Goal: Task Accomplishment & Management: Use online tool/utility

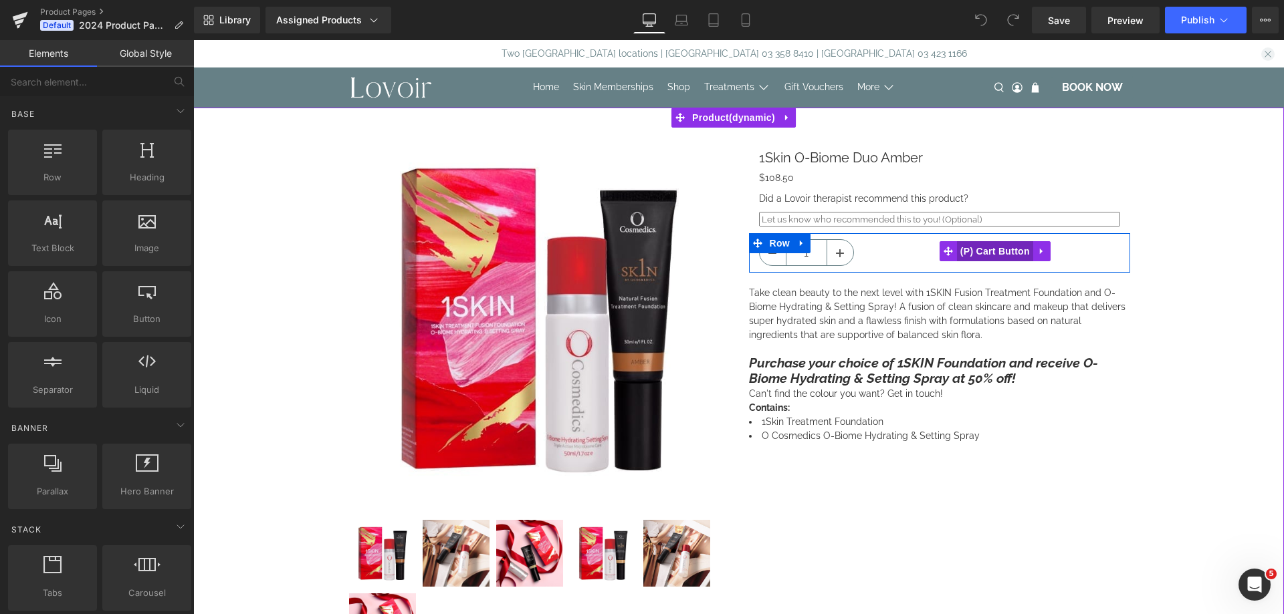
click at [979, 253] on span "(P) Cart Button" at bounding box center [995, 251] width 76 height 20
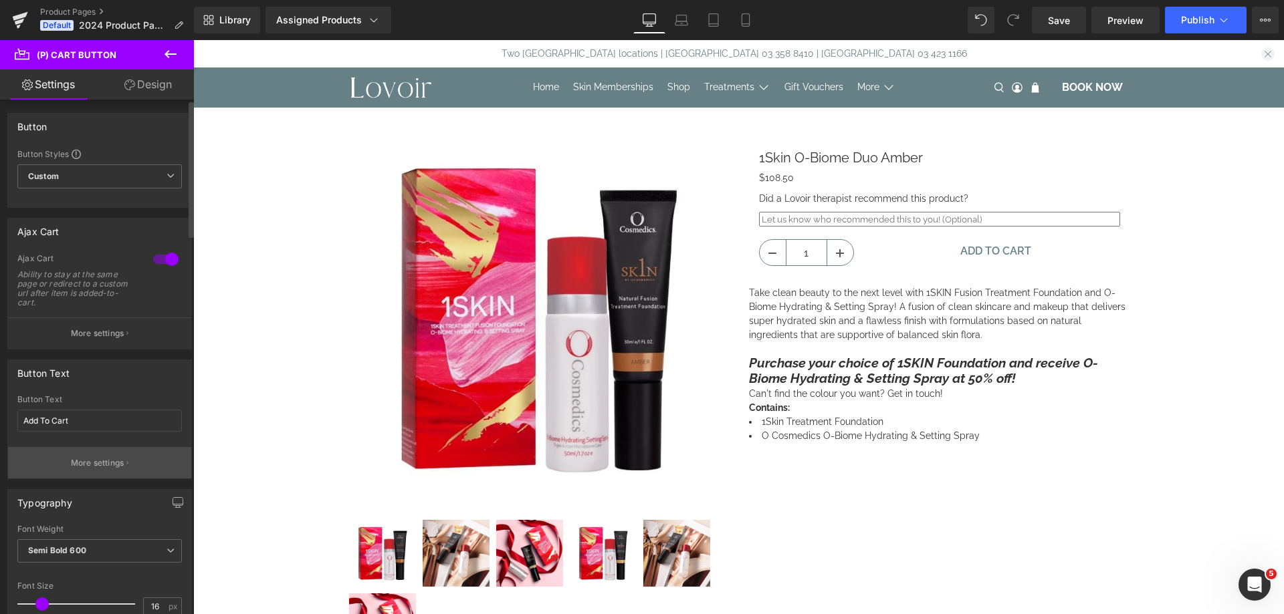
click at [89, 451] on button "More settings" at bounding box center [99, 462] width 183 height 31
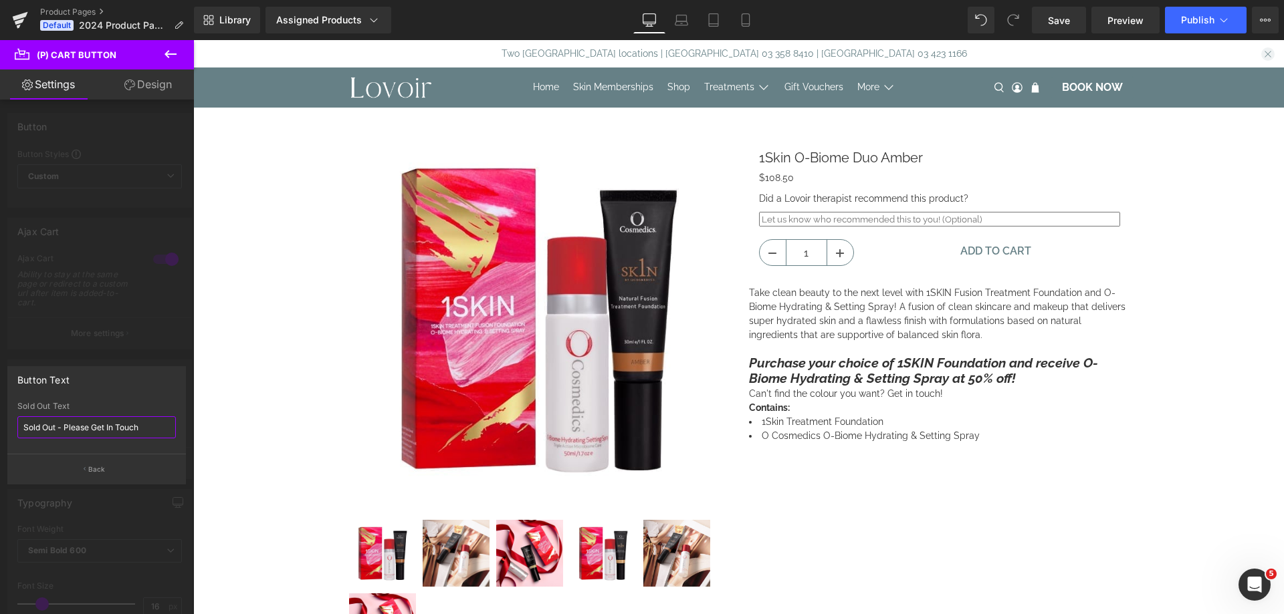
drag, startPoint x: 141, startPoint y: 421, endPoint x: 94, endPoint y: 431, distance: 48.4
click at [94, 431] on input "Sold Out - Please Get In Touch" at bounding box center [96, 428] width 158 height 22
type input "Sold Out - Please Contact Us"
click at [86, 469] on icon "button" at bounding box center [85, 469] width 2 height 7
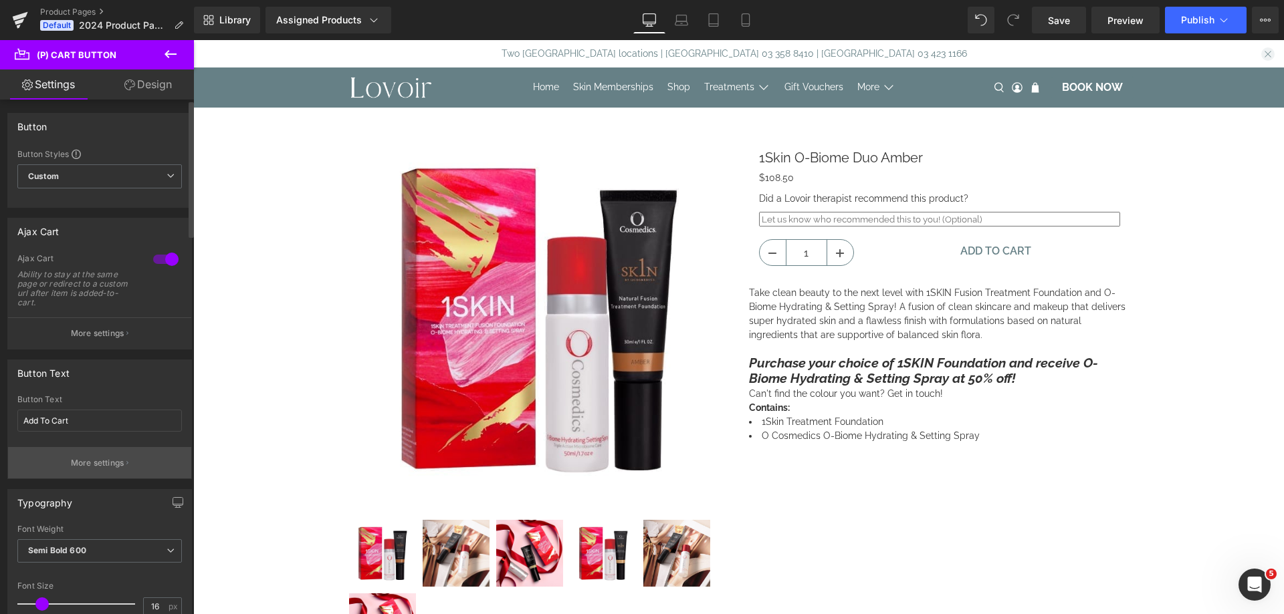
click at [82, 454] on button "More settings" at bounding box center [99, 462] width 183 height 31
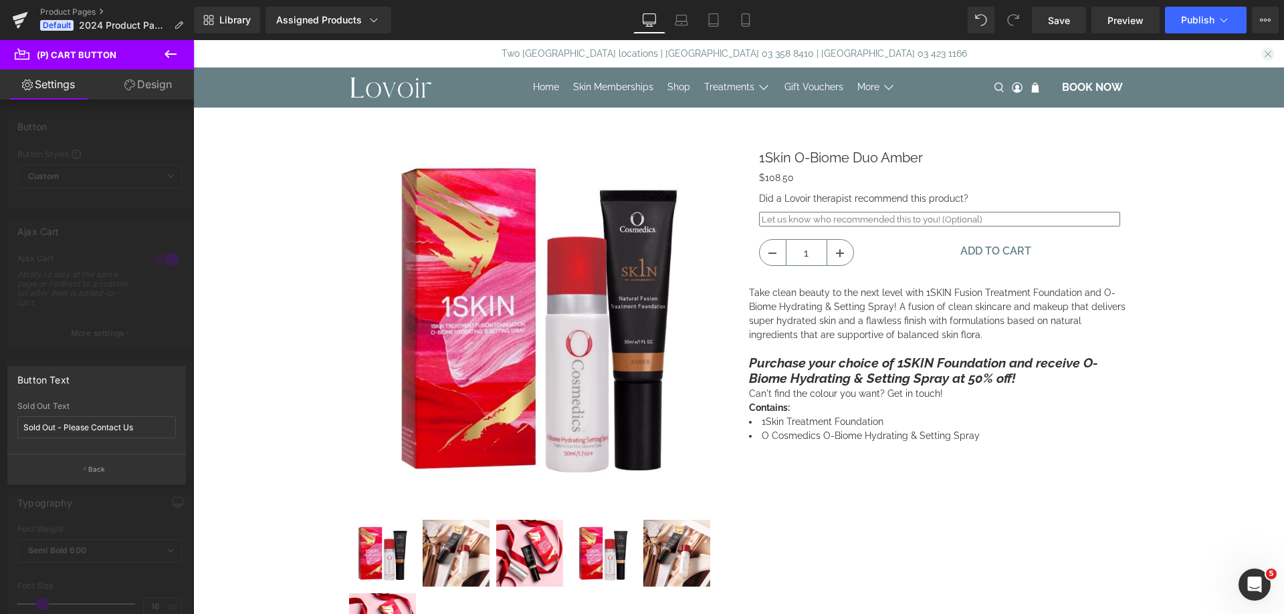
click at [92, 394] on div "Button Text Sold Out - Please Contact Us Sold Out Text Sold Out - Please Contac…" at bounding box center [96, 425] width 179 height 118
click at [104, 472] on p "Back" at bounding box center [96, 470] width 17 height 10
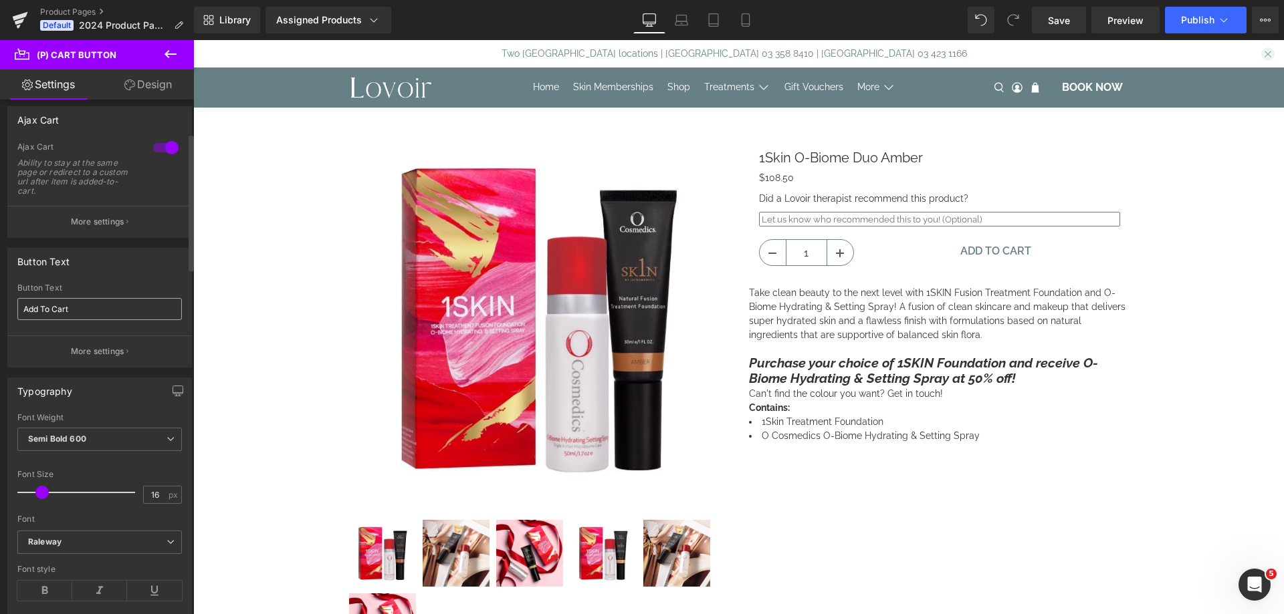
scroll to position [134, 0]
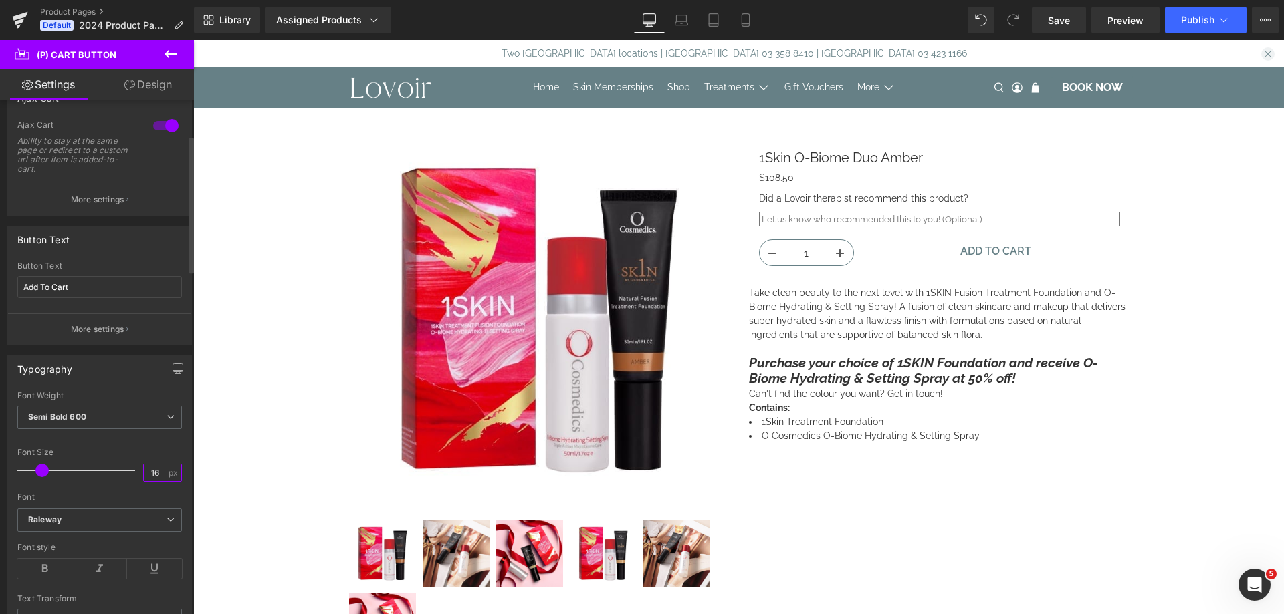
click at [150, 475] on input "16" at bounding box center [155, 473] width 23 height 17
type input "16"
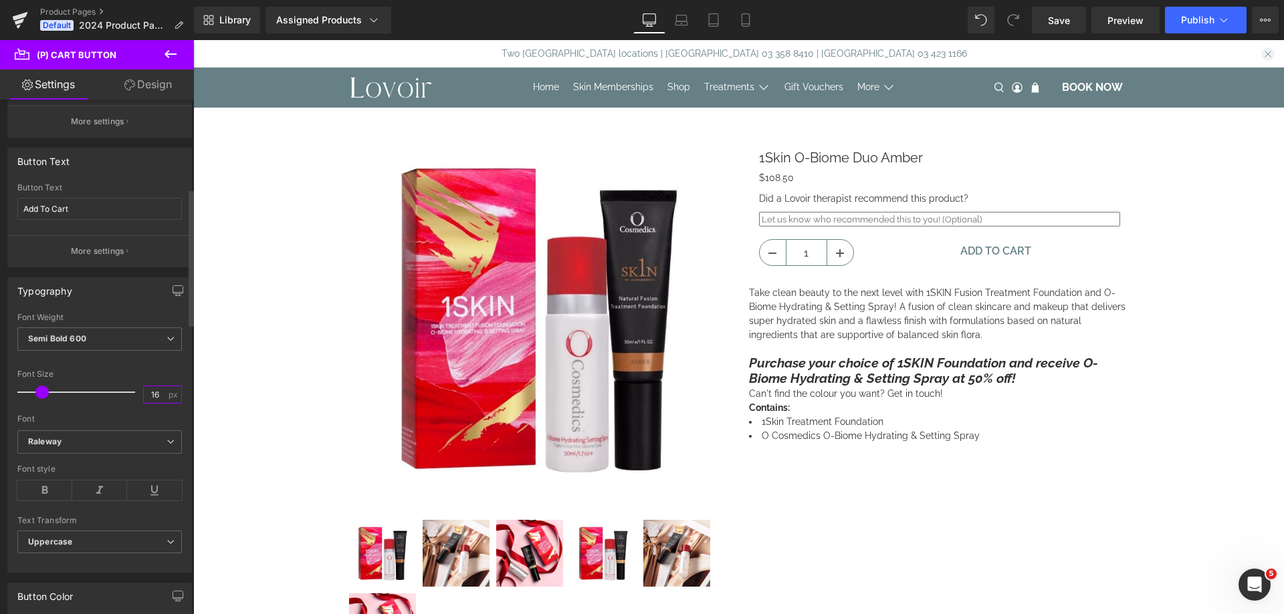
scroll to position [334, 0]
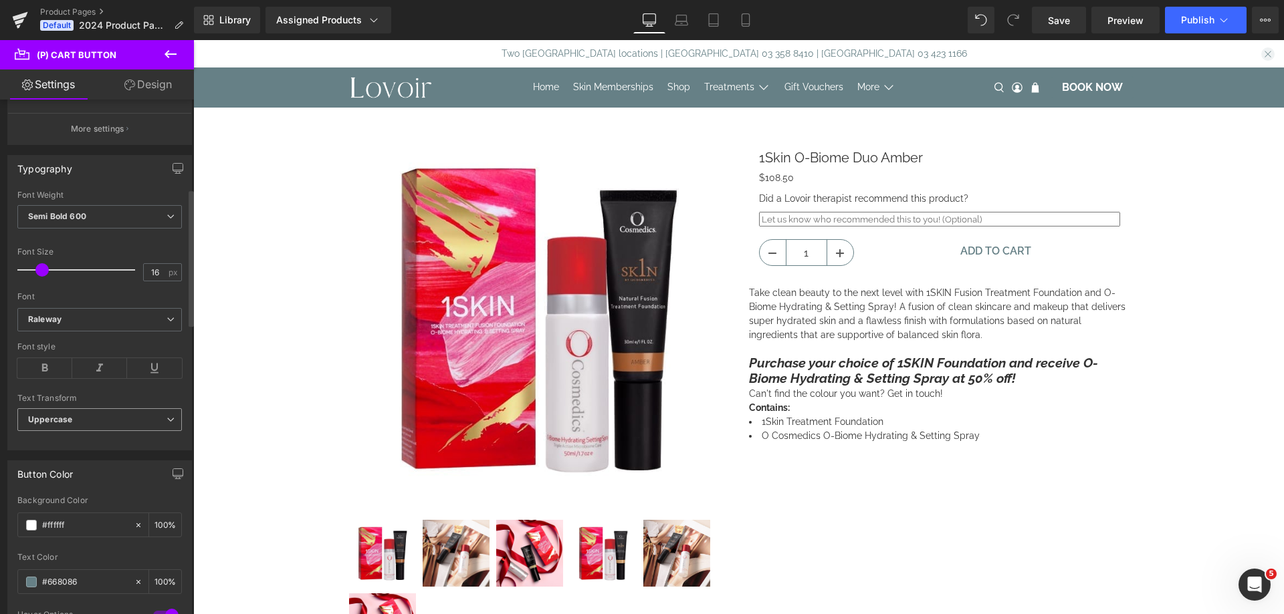
click at [106, 419] on span "Uppercase" at bounding box center [99, 420] width 164 height 23
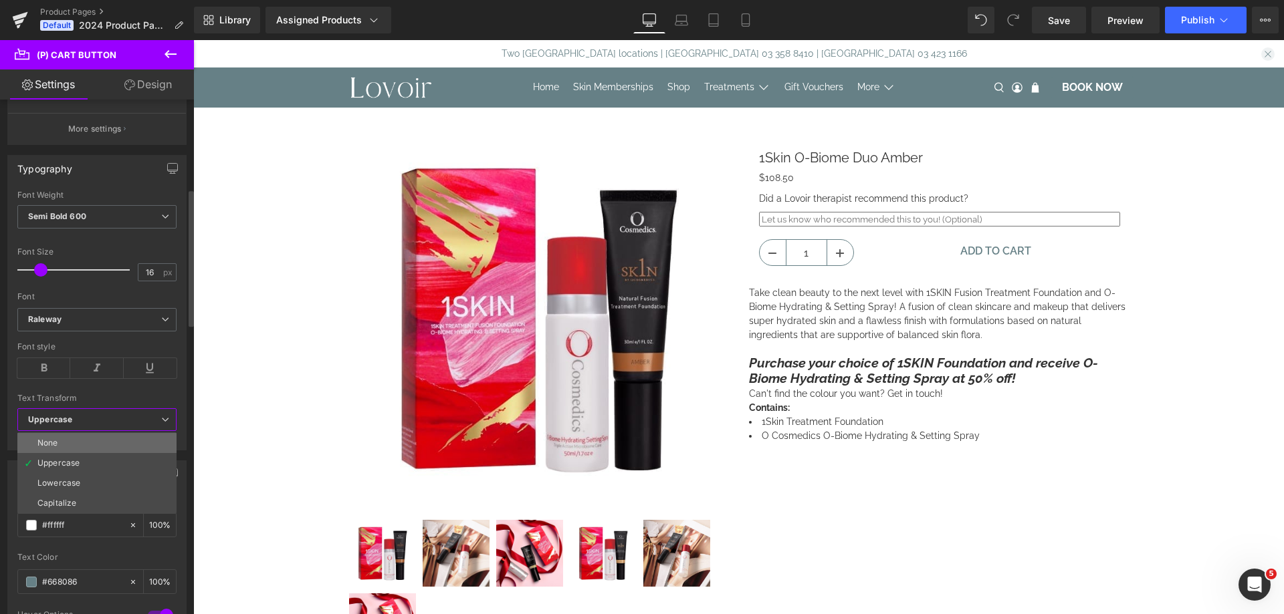
click at [86, 442] on li "None" at bounding box center [96, 443] width 159 height 20
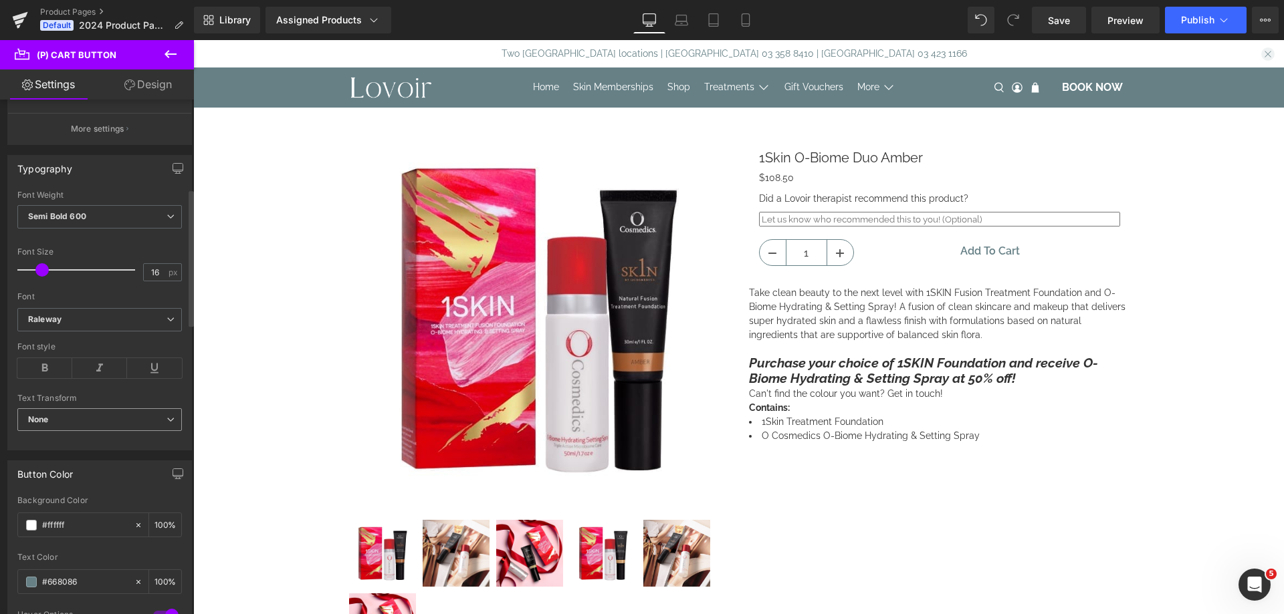
click at [86, 419] on span "None" at bounding box center [99, 420] width 164 height 23
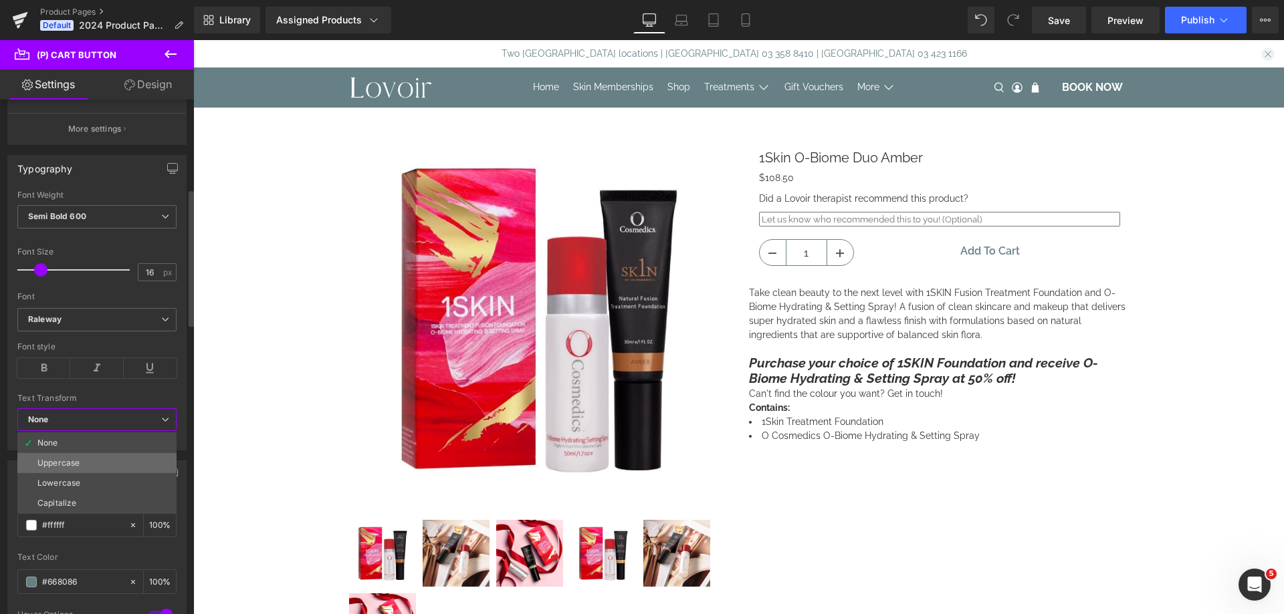
click at [77, 456] on li "Uppercase" at bounding box center [96, 463] width 159 height 20
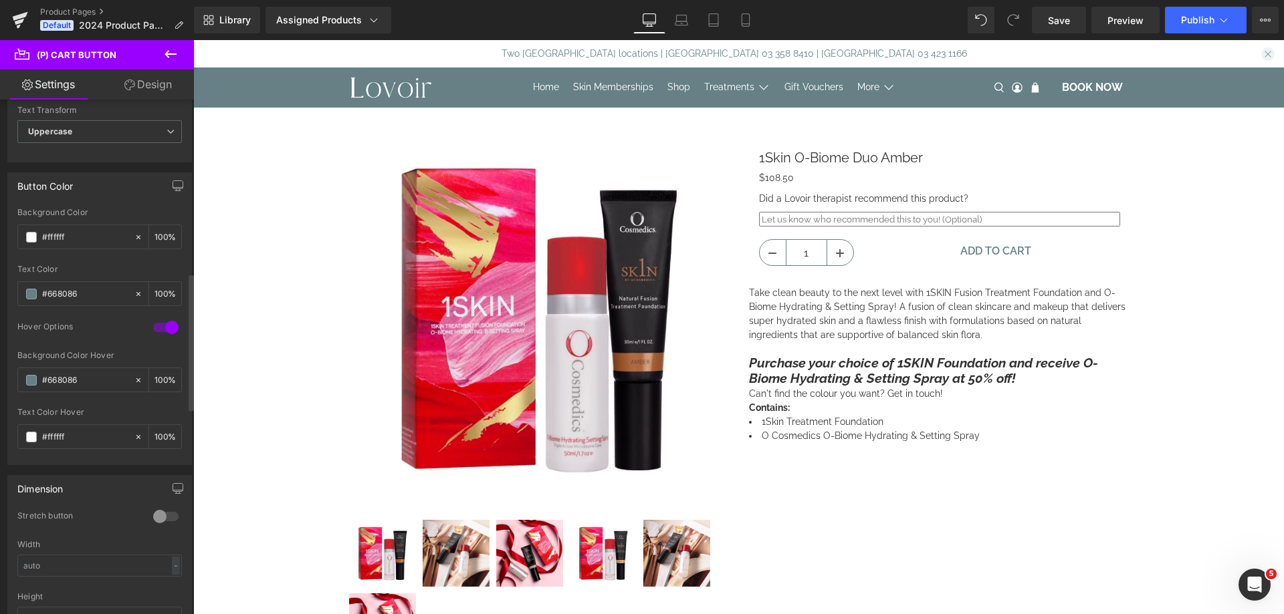
scroll to position [669, 0]
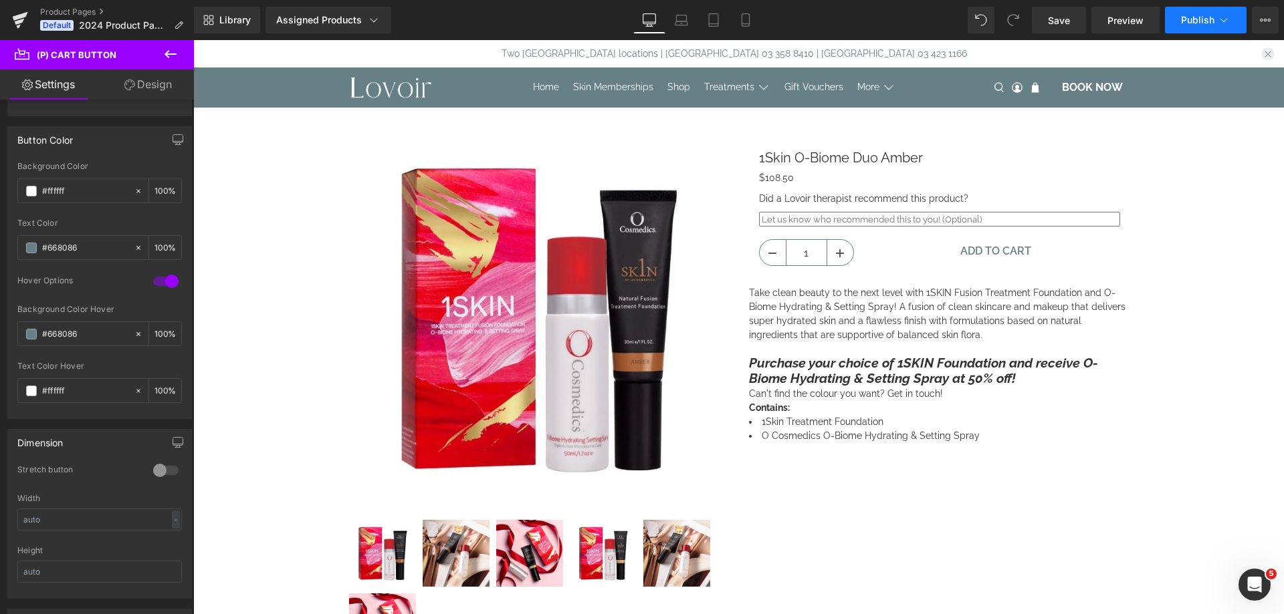
click at [1195, 19] on span "Publish" at bounding box center [1197, 20] width 33 height 11
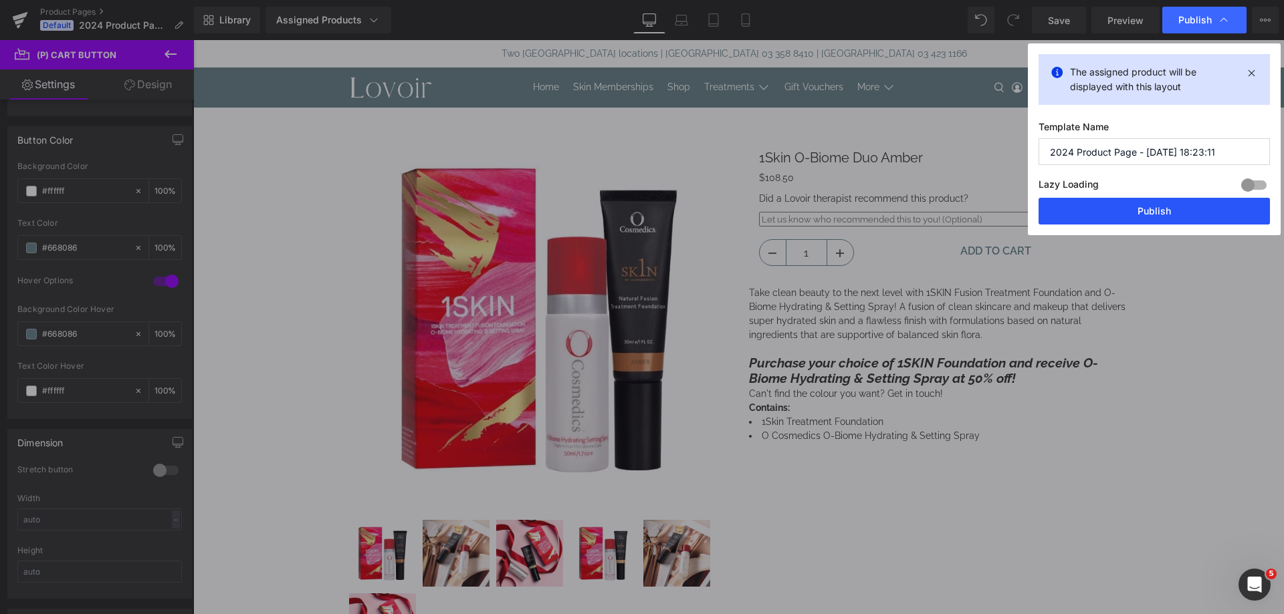
click at [1135, 215] on button "Publish" at bounding box center [1153, 211] width 231 height 27
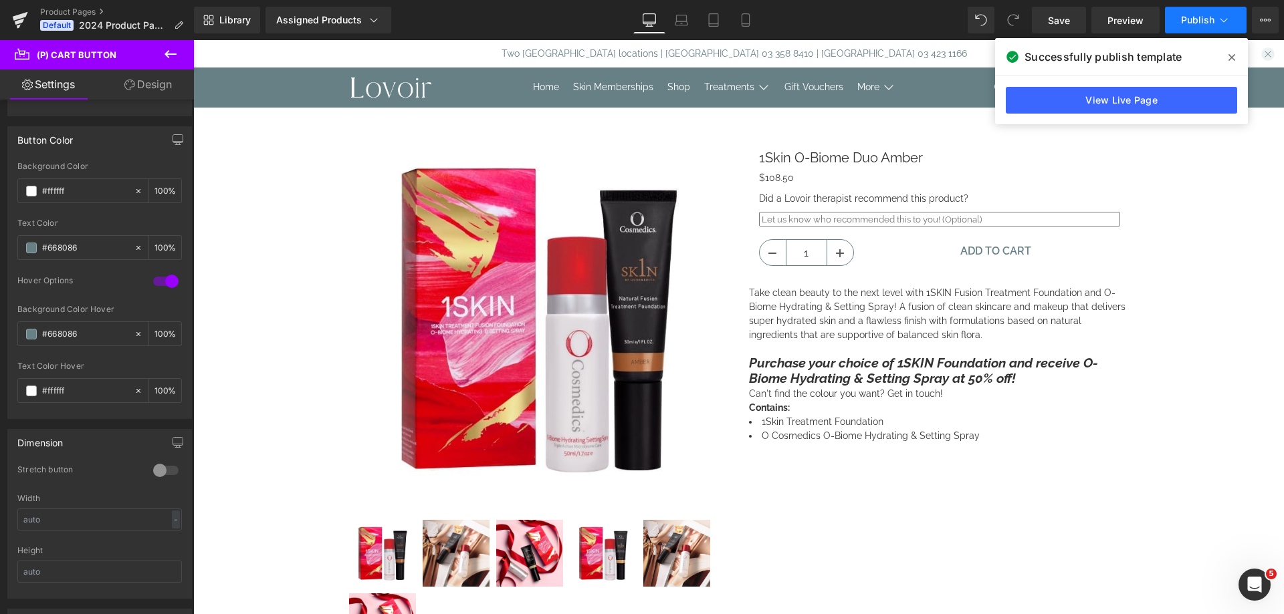
click at [1187, 15] on span "Publish" at bounding box center [1197, 20] width 33 height 11
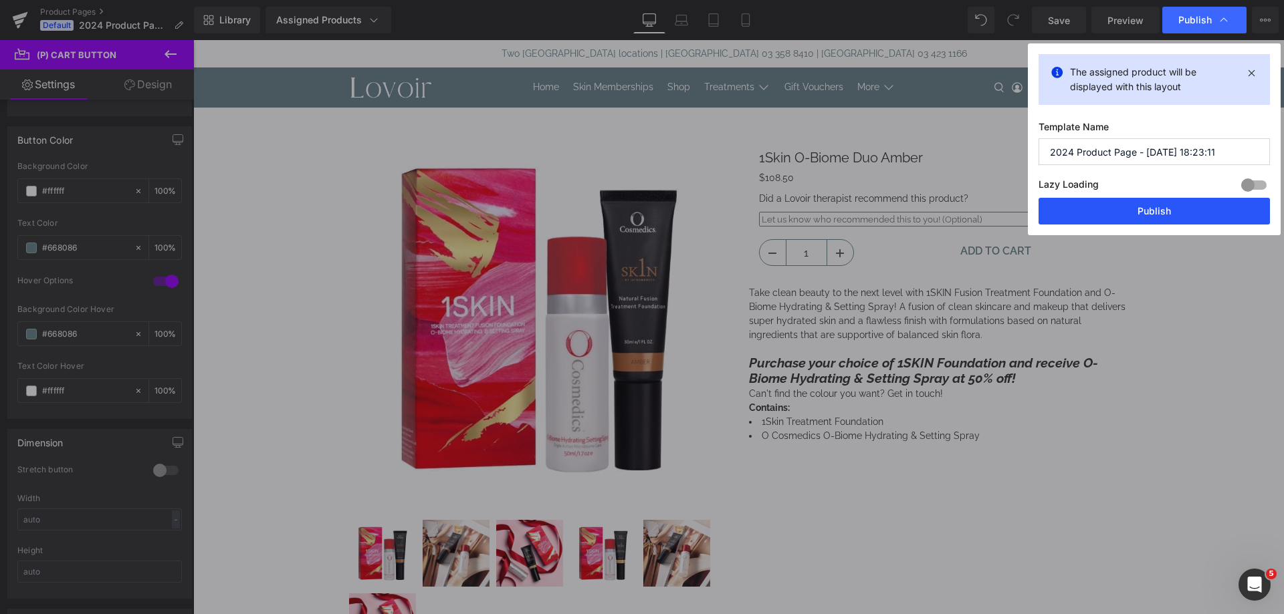
click at [1175, 211] on button "Publish" at bounding box center [1153, 211] width 231 height 27
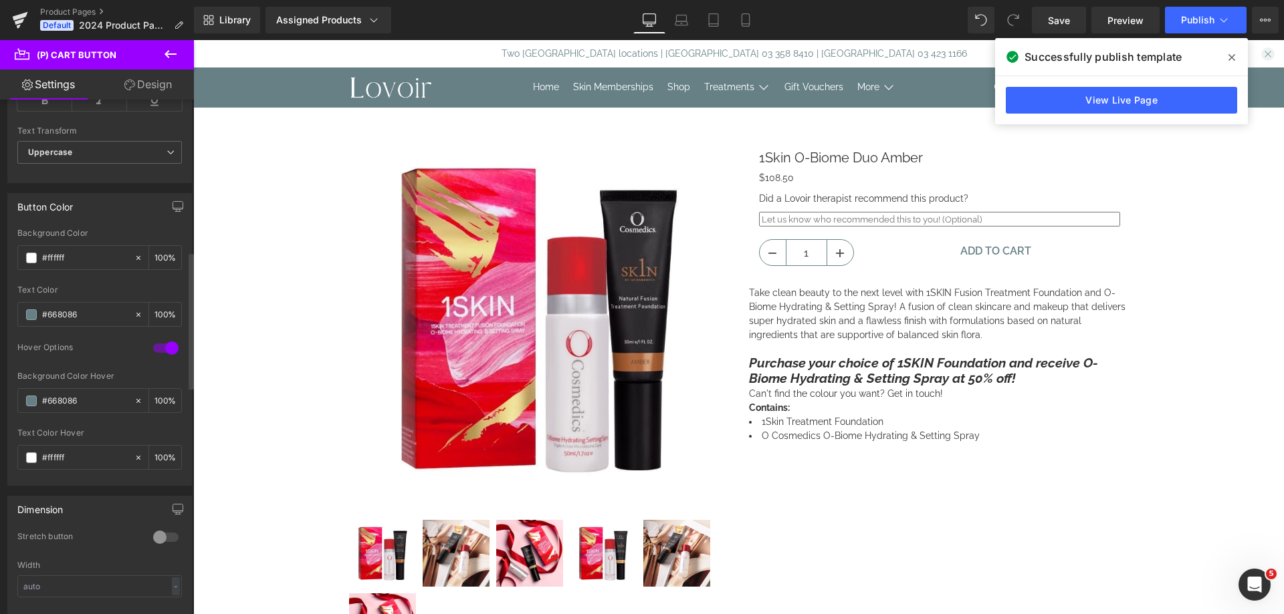
scroll to position [334, 0]
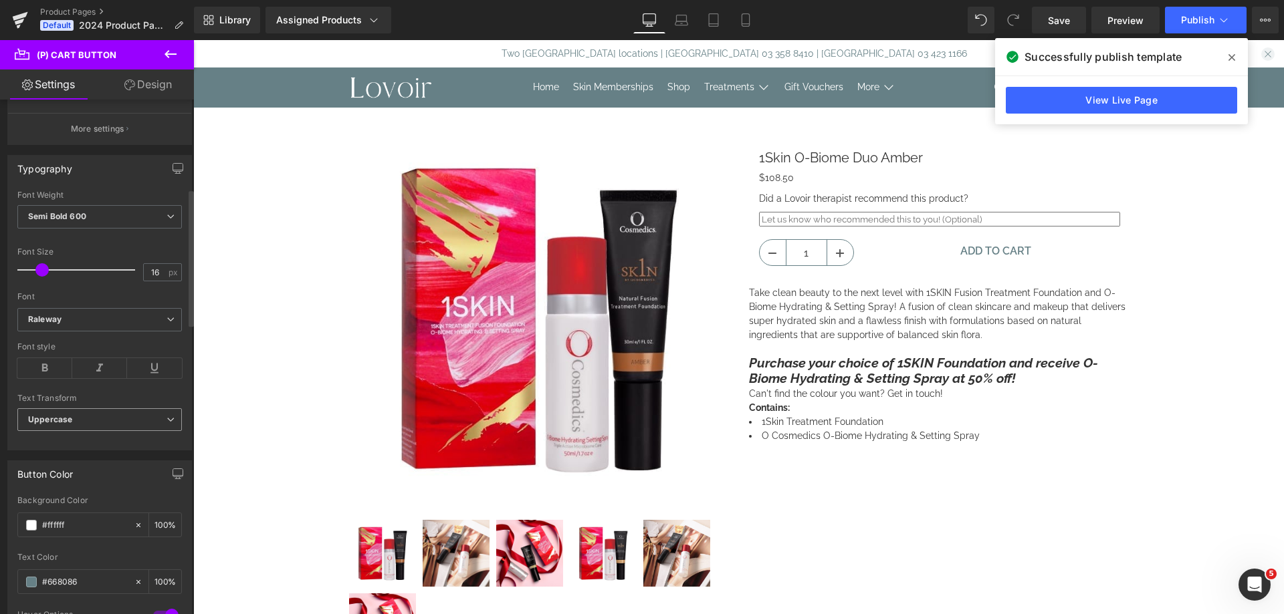
click at [94, 418] on span "Uppercase" at bounding box center [99, 420] width 164 height 23
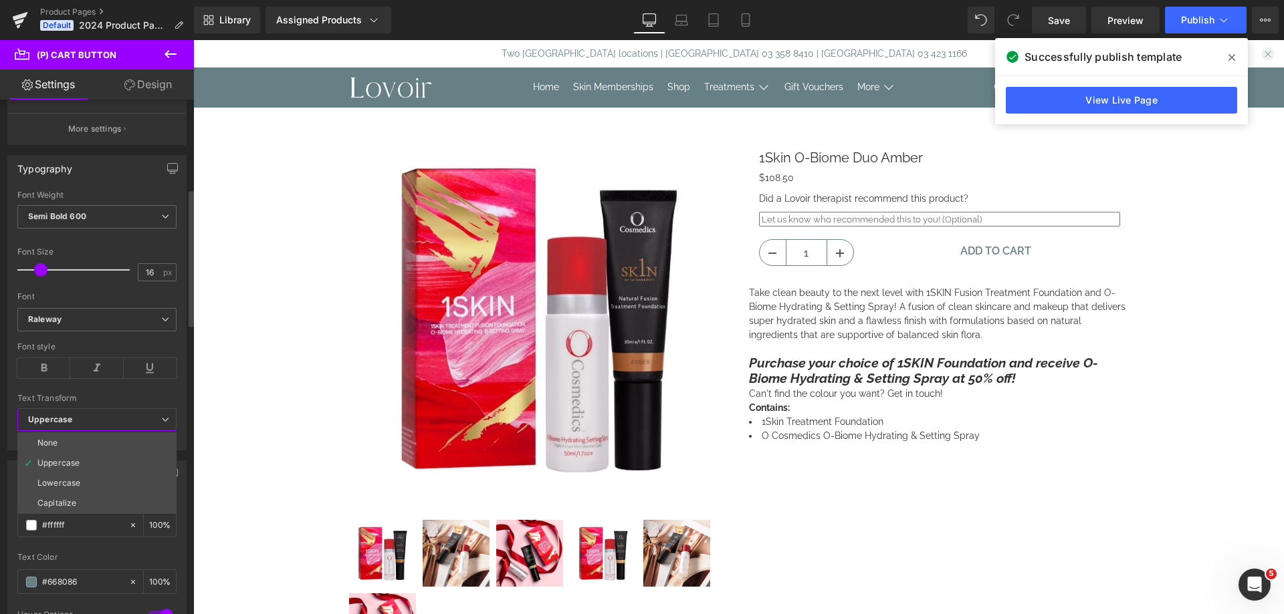
click at [102, 243] on div at bounding box center [96, 239] width 159 height 9
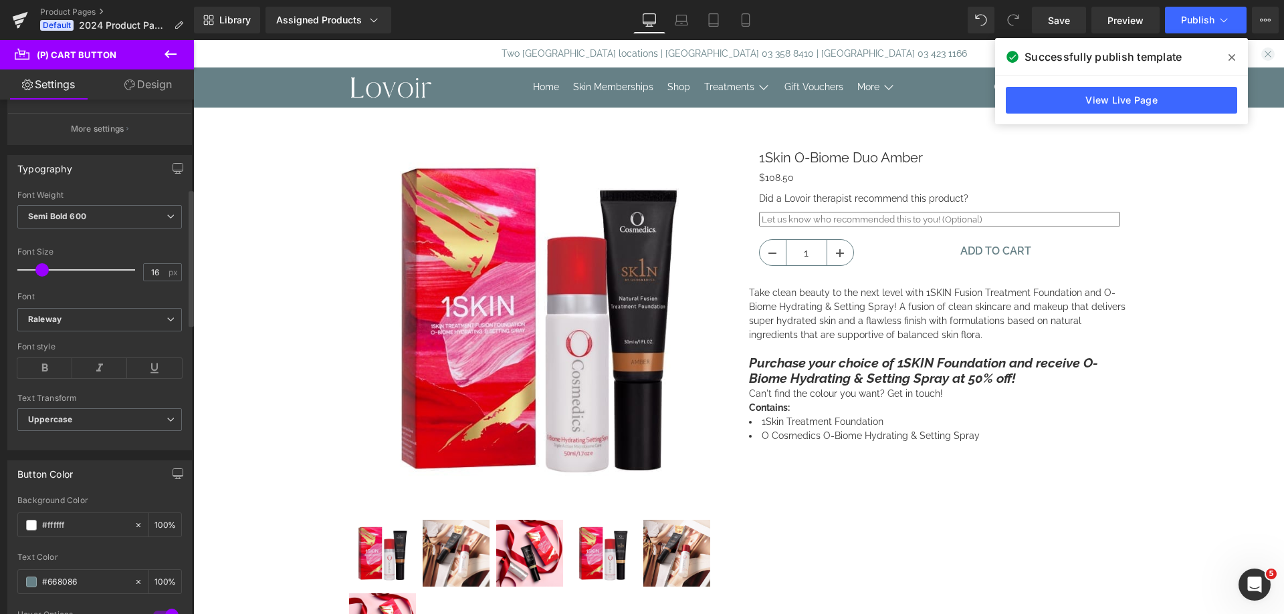
scroll to position [134, 0]
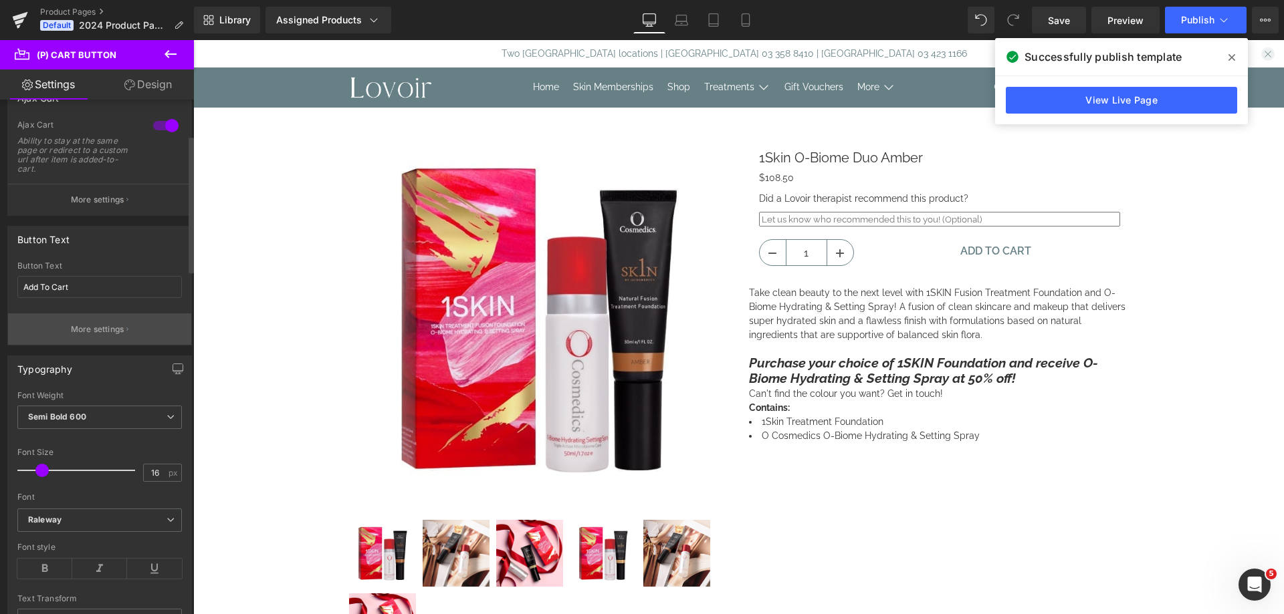
click at [112, 326] on p "More settings" at bounding box center [97, 330] width 53 height 12
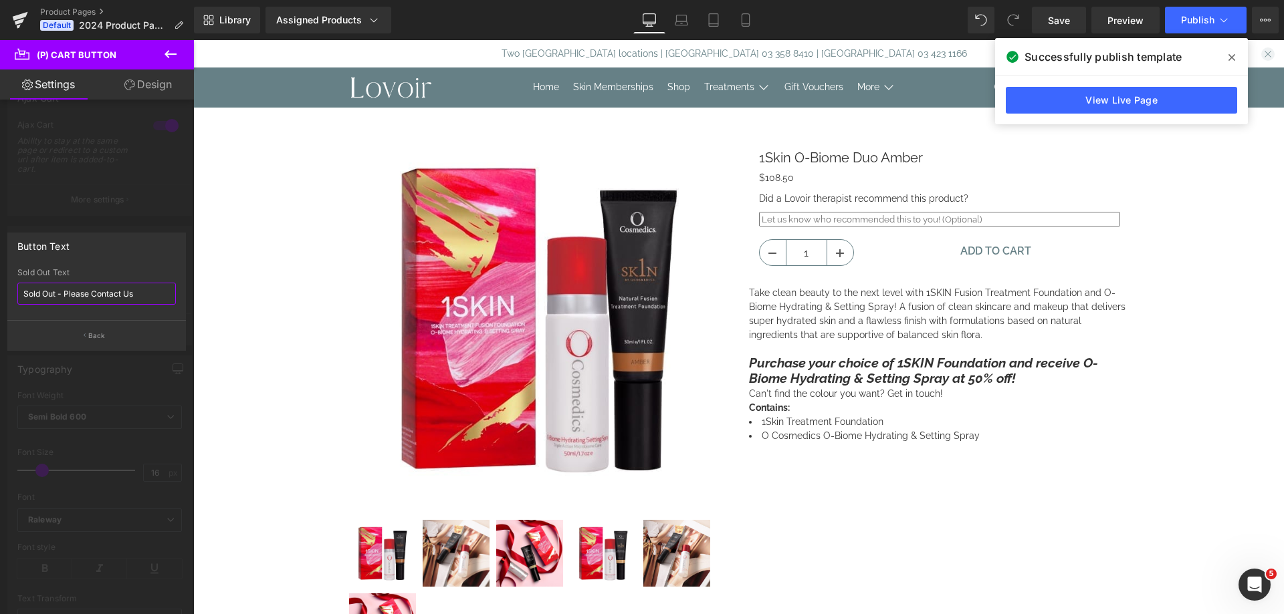
drag, startPoint x: 64, startPoint y: 298, endPoint x: 6, endPoint y: 302, distance: 58.3
click at [6, 302] on div "Button Text Sold Out - Please Contact Us Sold Out Text Sold Out - Please Contac…" at bounding box center [97, 287] width 194 height 128
type input "Please Contact Us"
click at [79, 330] on button "Back" at bounding box center [96, 335] width 179 height 30
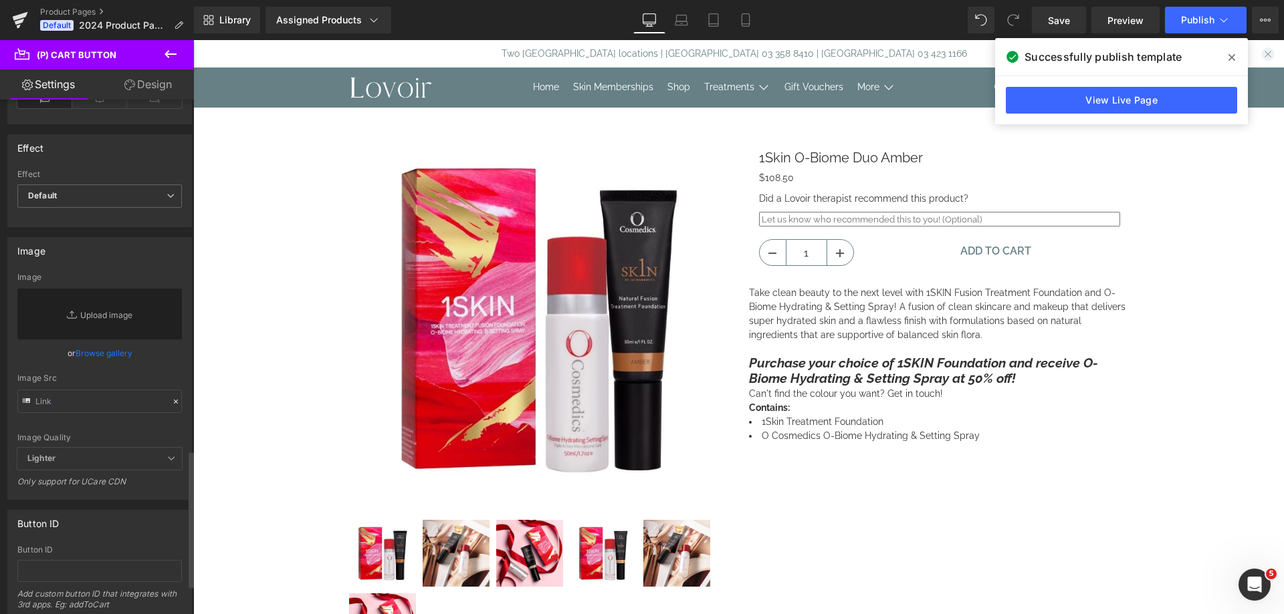
scroll to position [1425, 0]
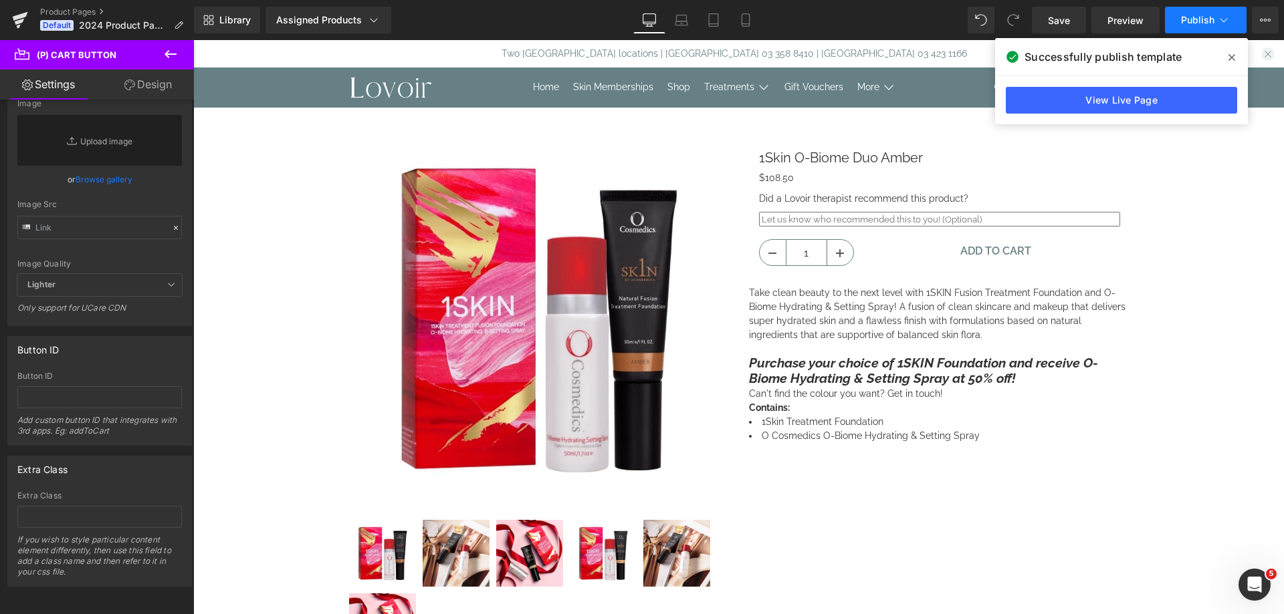
click at [1207, 15] on span "Publish" at bounding box center [1197, 20] width 33 height 11
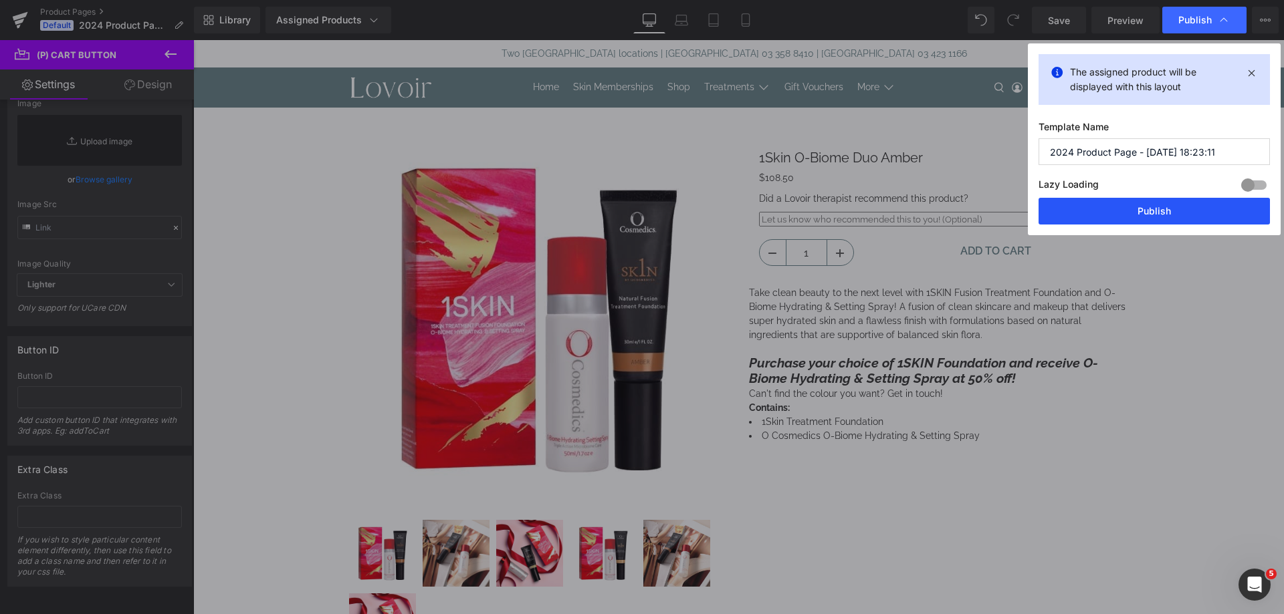
click at [1167, 216] on button "Publish" at bounding box center [1153, 211] width 231 height 27
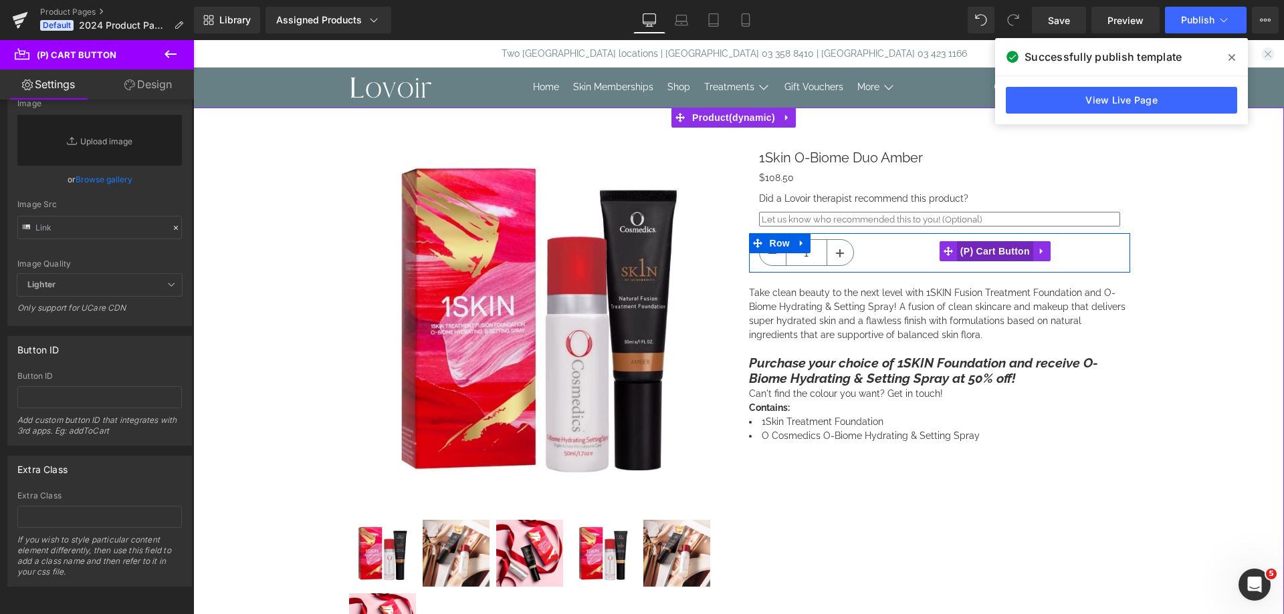
click at [1006, 249] on span "(P) Cart Button" at bounding box center [995, 251] width 76 height 20
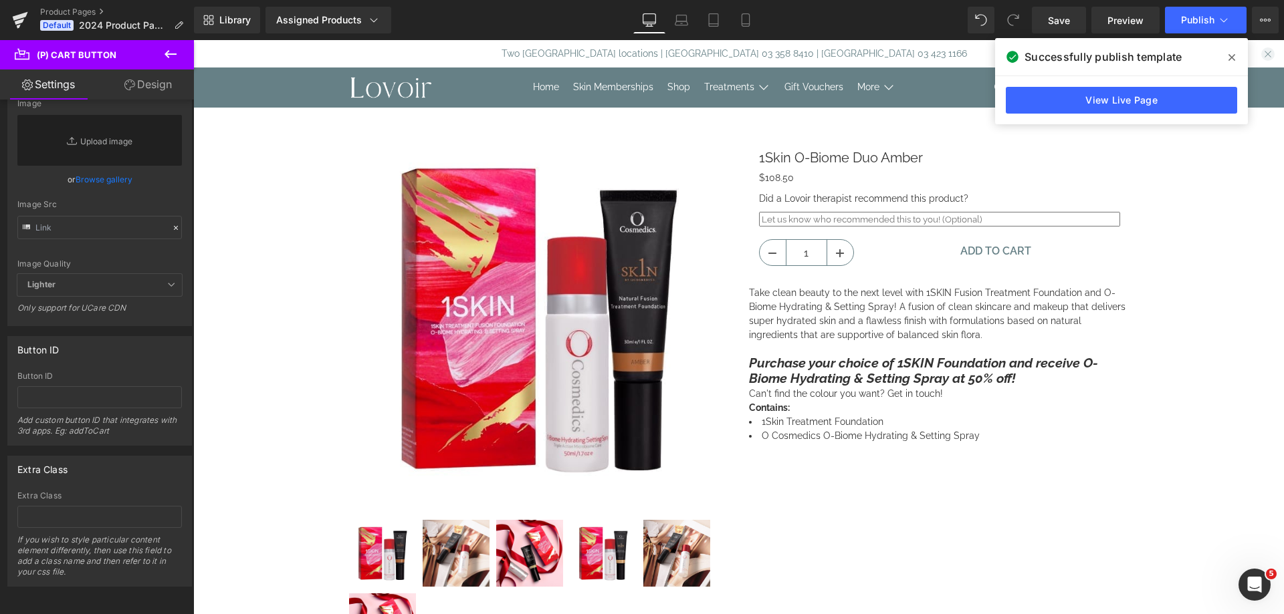
click at [158, 86] on link "Design" at bounding box center [148, 85] width 97 height 30
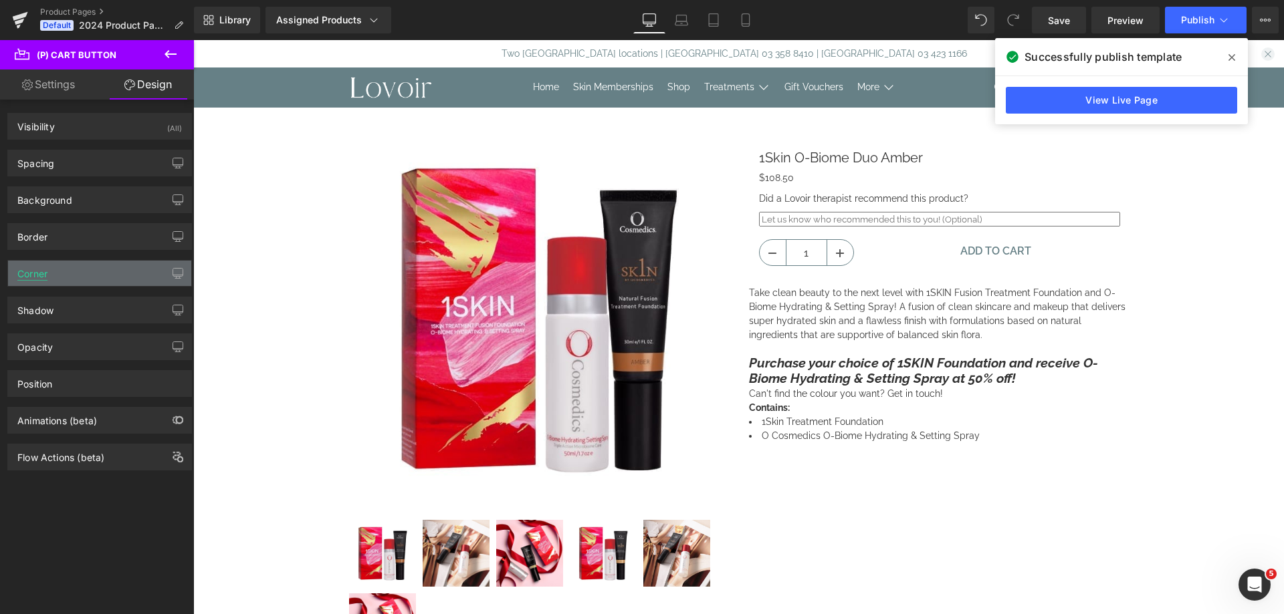
click at [39, 272] on div "Corner" at bounding box center [32, 270] width 30 height 19
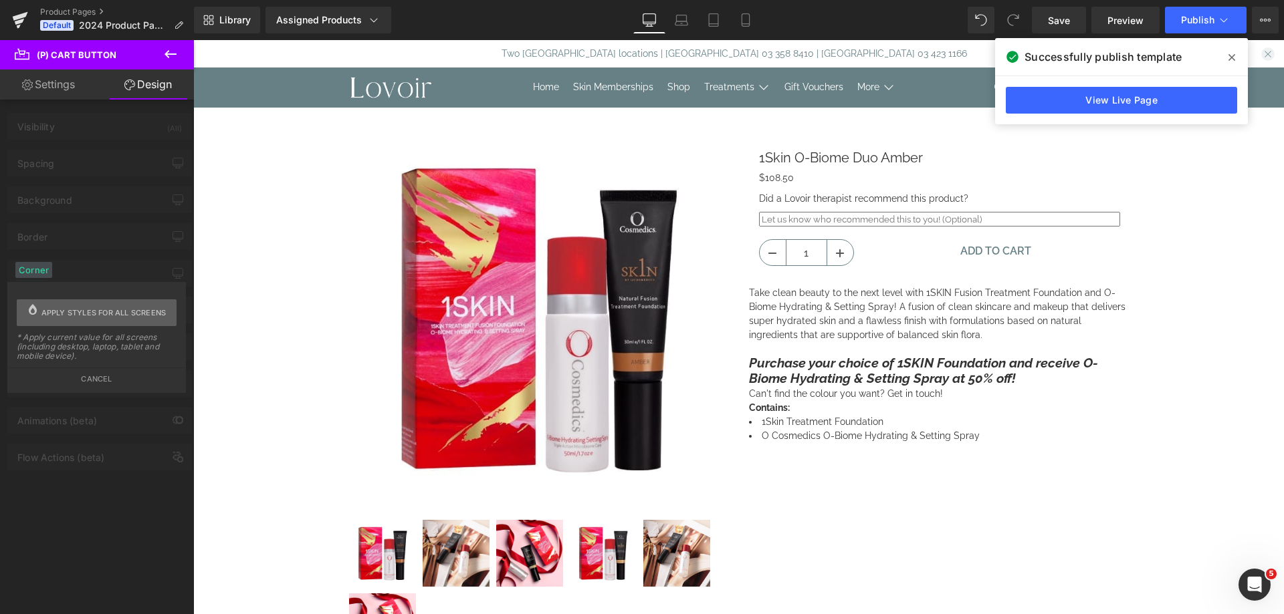
click at [88, 308] on span "Apply styles for all screens" at bounding box center [103, 313] width 125 height 27
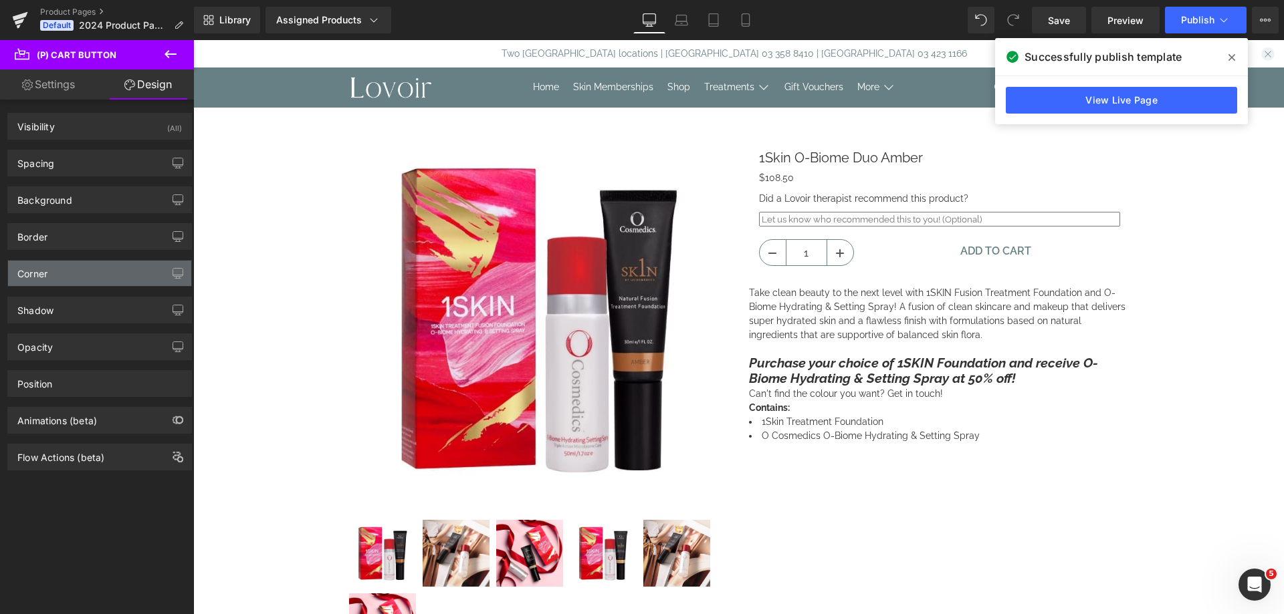
click at [122, 283] on div "Corner" at bounding box center [99, 273] width 183 height 25
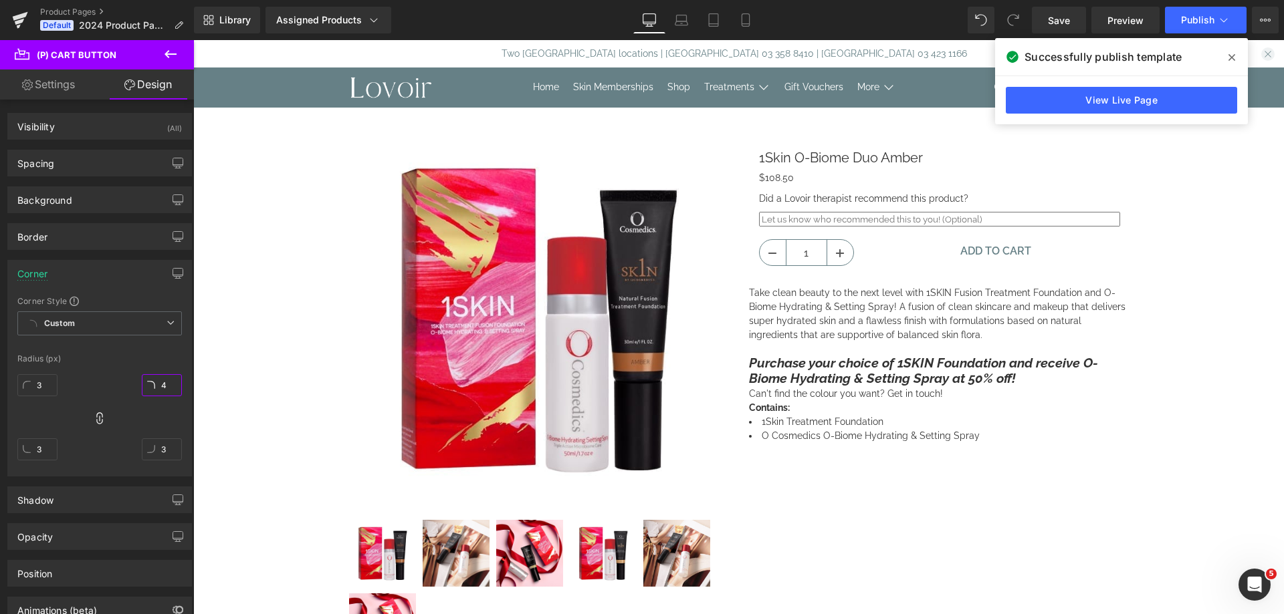
type input "41"
type input "410"
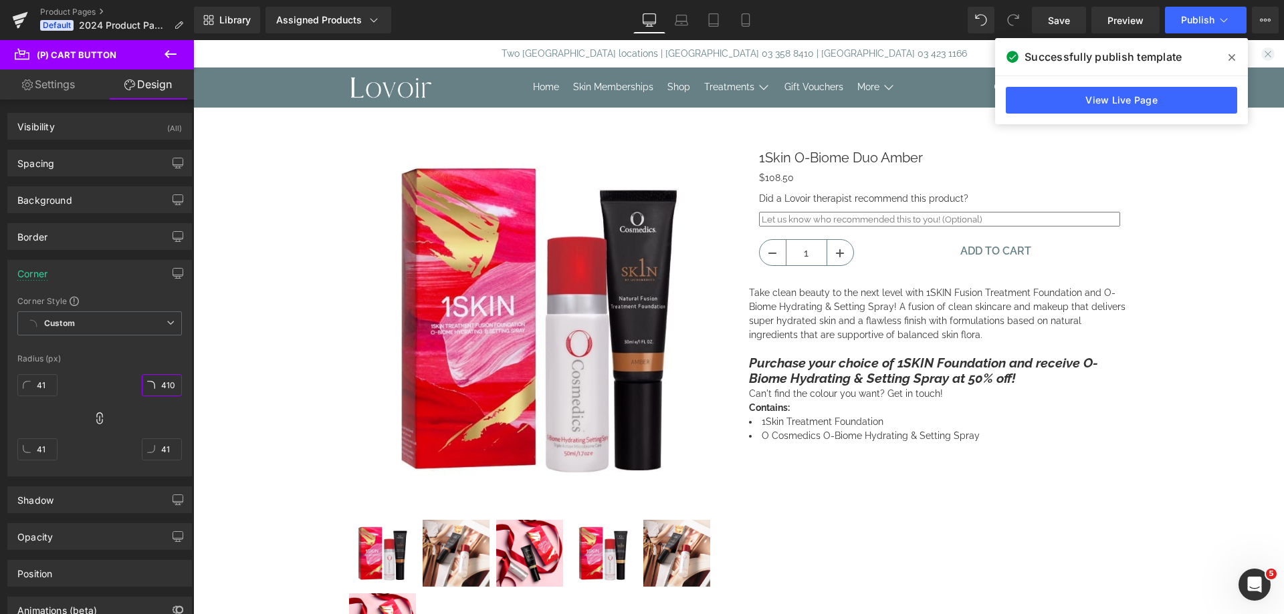
type input "410"
click at [163, 387] on input "3" at bounding box center [162, 385] width 40 height 22
click at [100, 421] on icon at bounding box center [99, 419] width 6 height 12
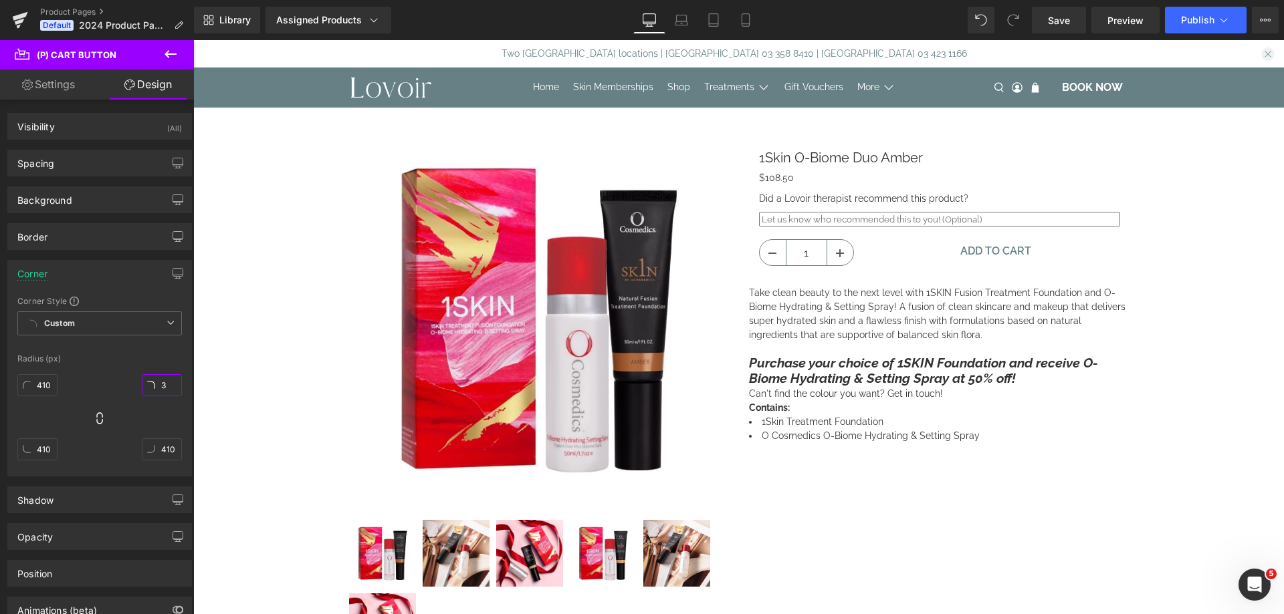
click at [164, 387] on input "3" at bounding box center [162, 385] width 40 height 22
click at [95, 418] on icon at bounding box center [99, 418] width 13 height 13
click at [162, 384] on input "410" at bounding box center [162, 385] width 40 height 22
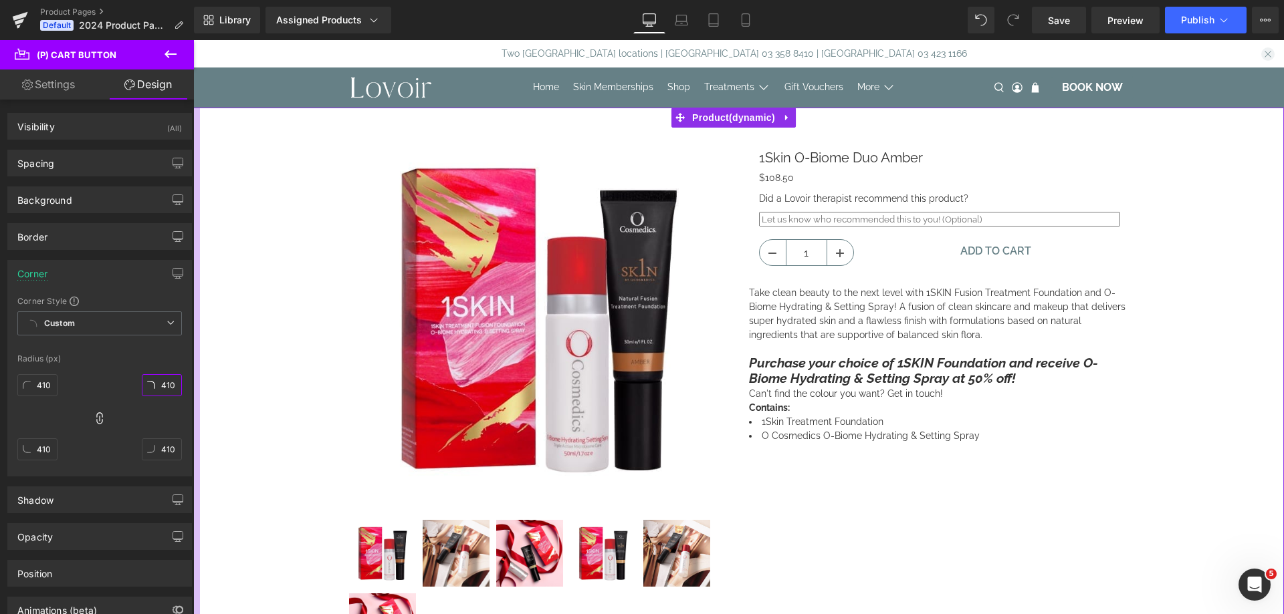
type input "1"
type input "10"
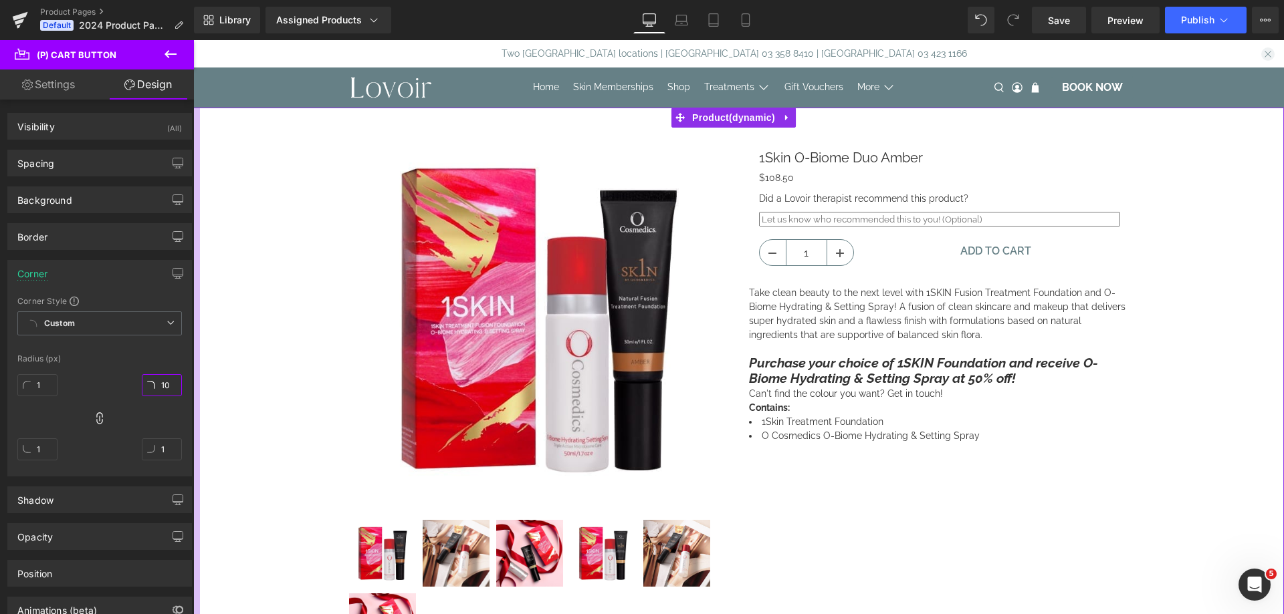
type input "10"
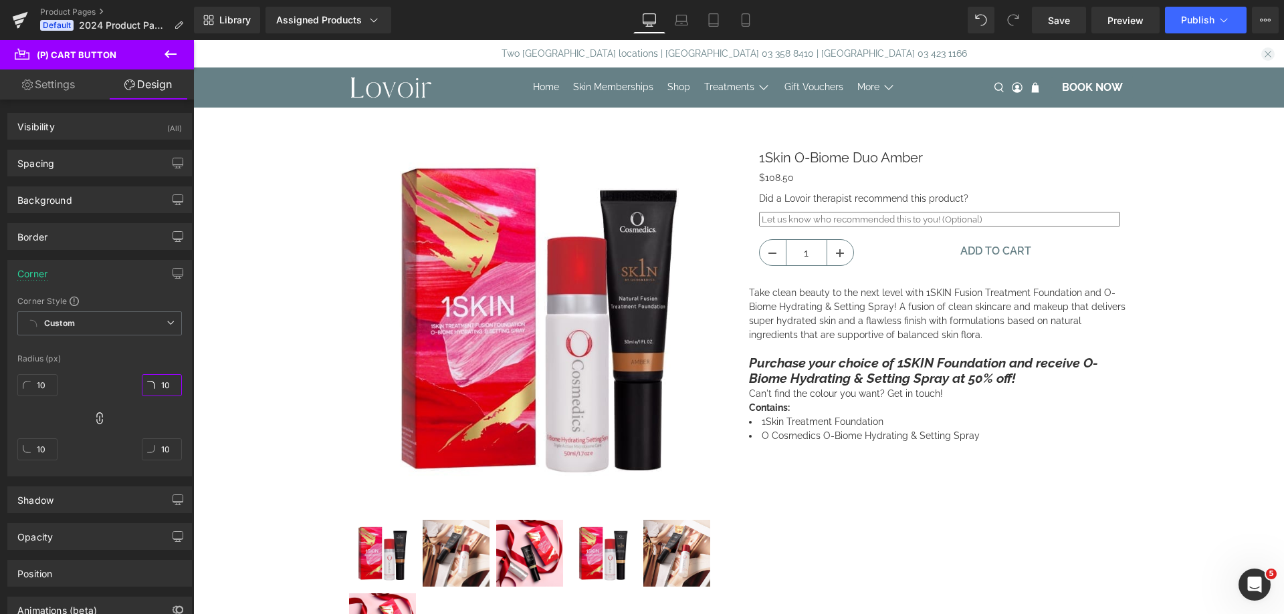
type input "10"
click at [165, 347] on div at bounding box center [99, 346] width 164 height 9
click at [1189, 22] on span "Publish" at bounding box center [1197, 20] width 33 height 11
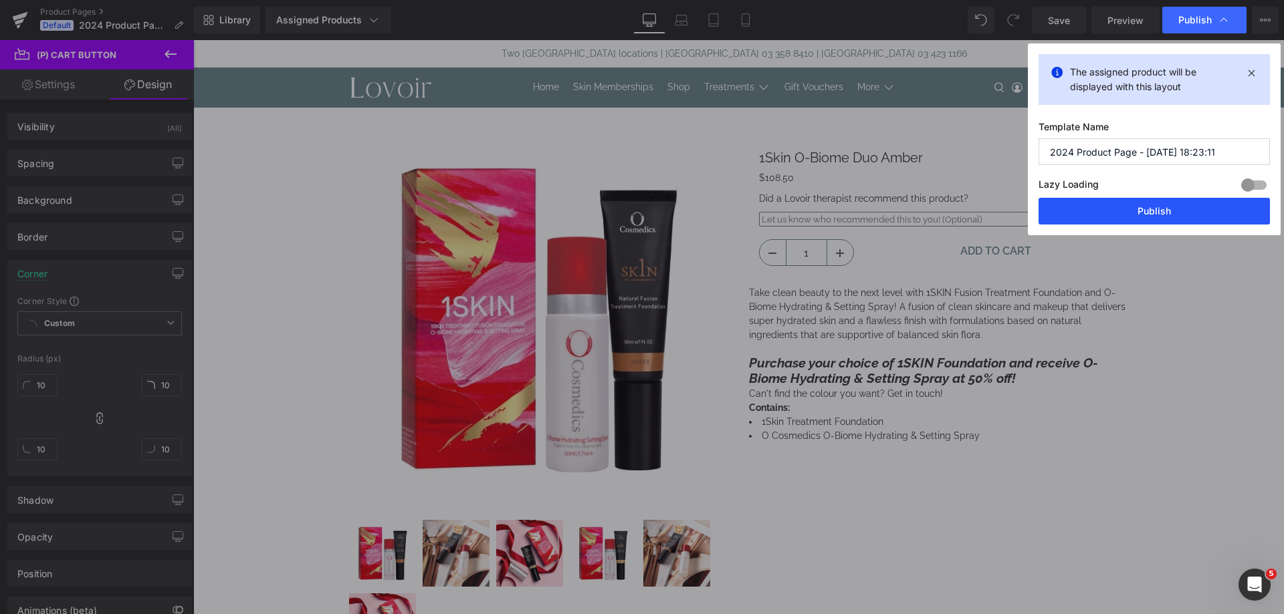
click at [1173, 207] on button "Publish" at bounding box center [1153, 211] width 231 height 27
